Goal: Task Accomplishment & Management: Use online tool/utility

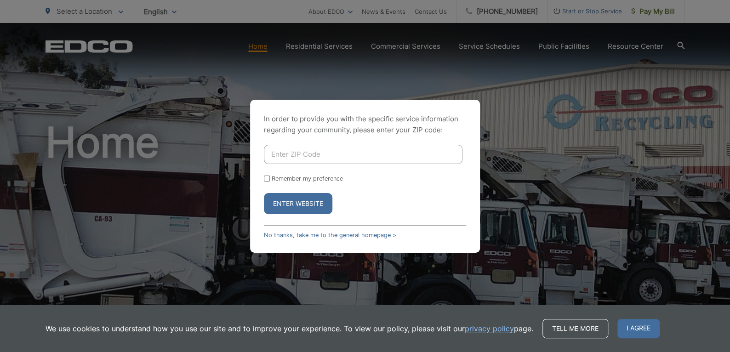
click at [299, 153] on input "Enter ZIP Code" at bounding box center [363, 154] width 199 height 19
type input "91950"
click at [283, 205] on button "Enter Website" at bounding box center [298, 203] width 69 height 21
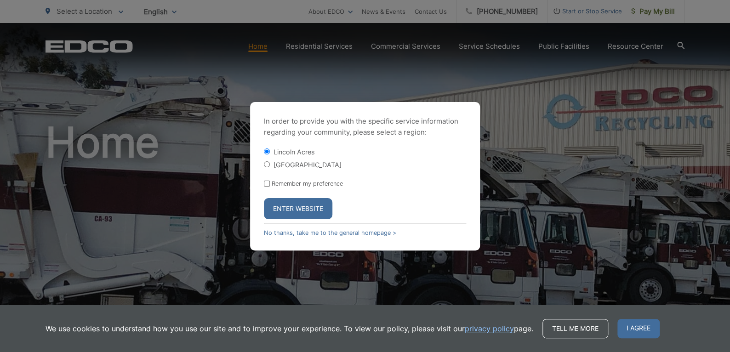
click at [264, 165] on input "[GEOGRAPHIC_DATA]" at bounding box center [267, 164] width 6 height 6
radio input "true"
click at [286, 204] on button "Enter Website" at bounding box center [298, 208] width 69 height 21
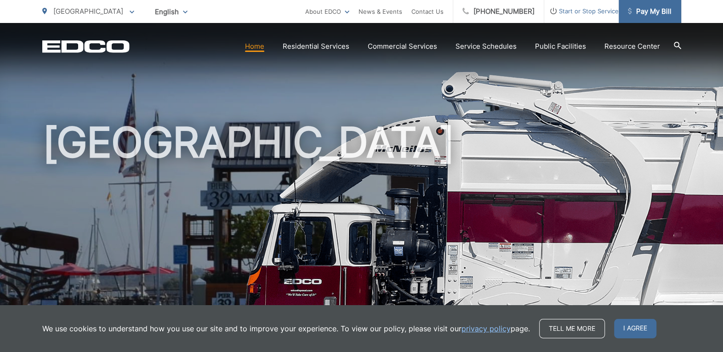
click at [649, 9] on span "Pay My Bill" at bounding box center [650, 11] width 44 height 11
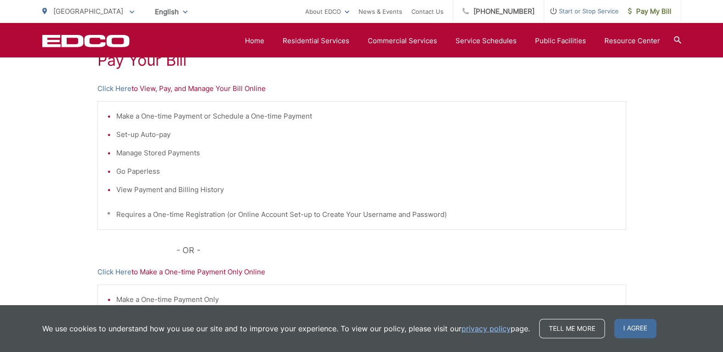
scroll to position [138, 0]
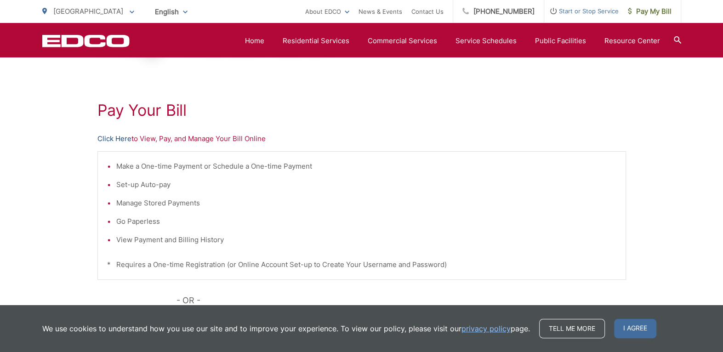
click at [114, 141] on link "Click Here" at bounding box center [114, 138] width 34 height 11
